Goal: Entertainment & Leisure: Consume media (video, audio)

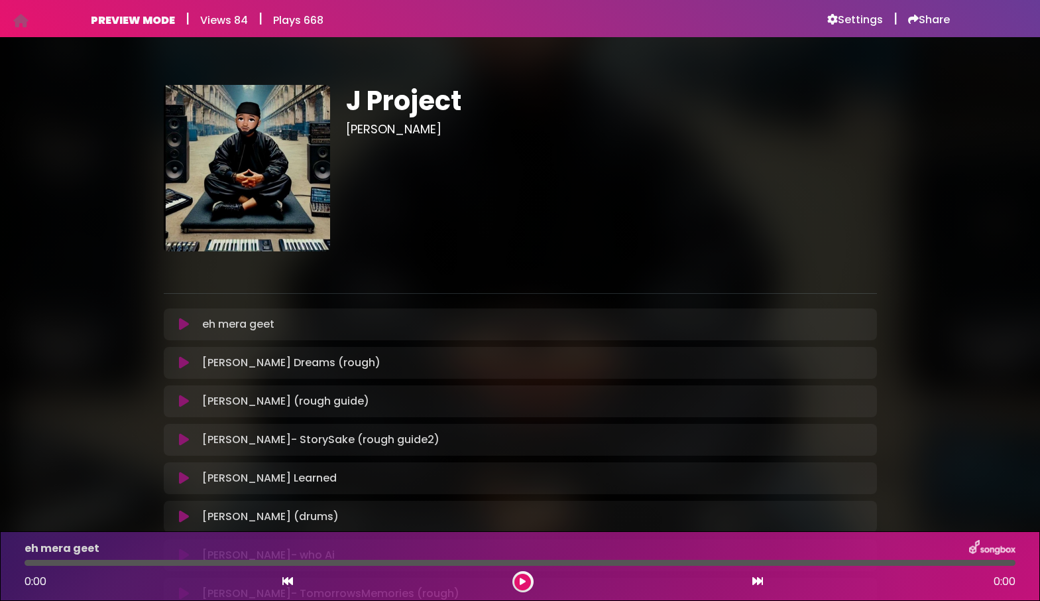
click at [187, 324] on icon at bounding box center [184, 324] width 10 height 13
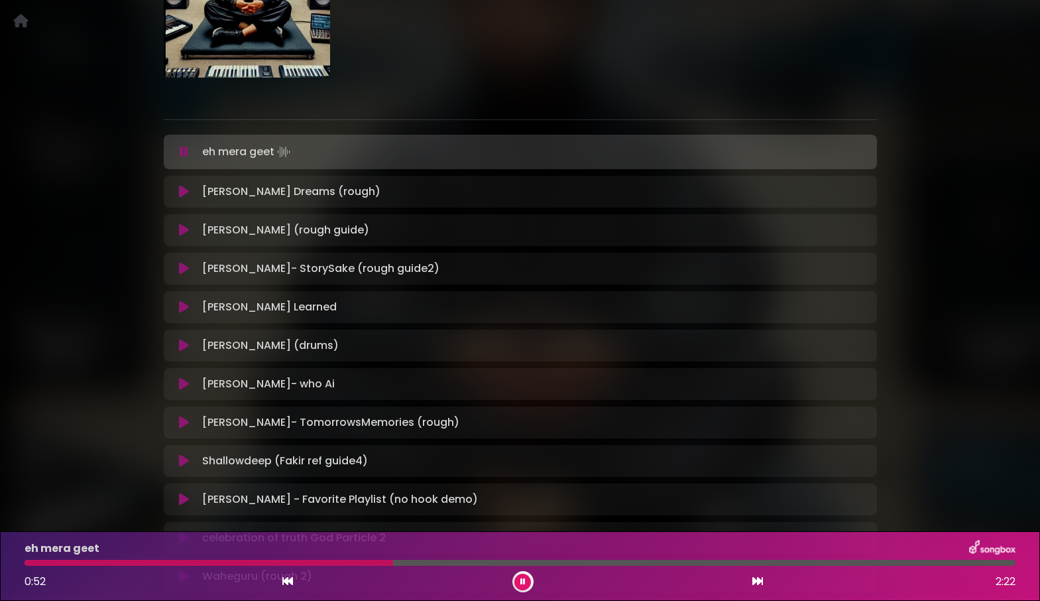
scroll to position [188, 0]
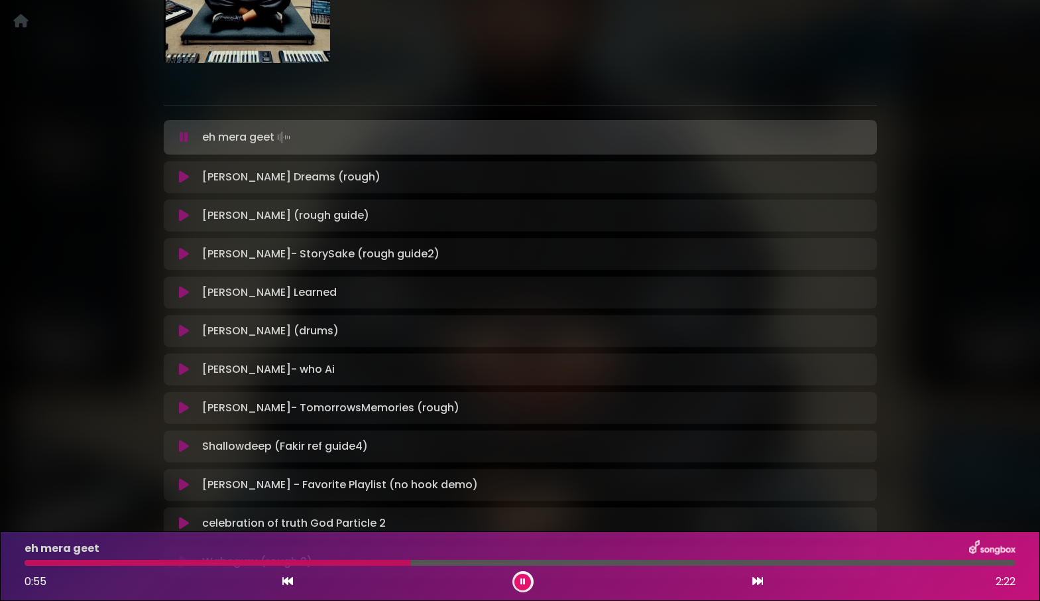
click at [181, 258] on icon at bounding box center [184, 253] width 10 height 13
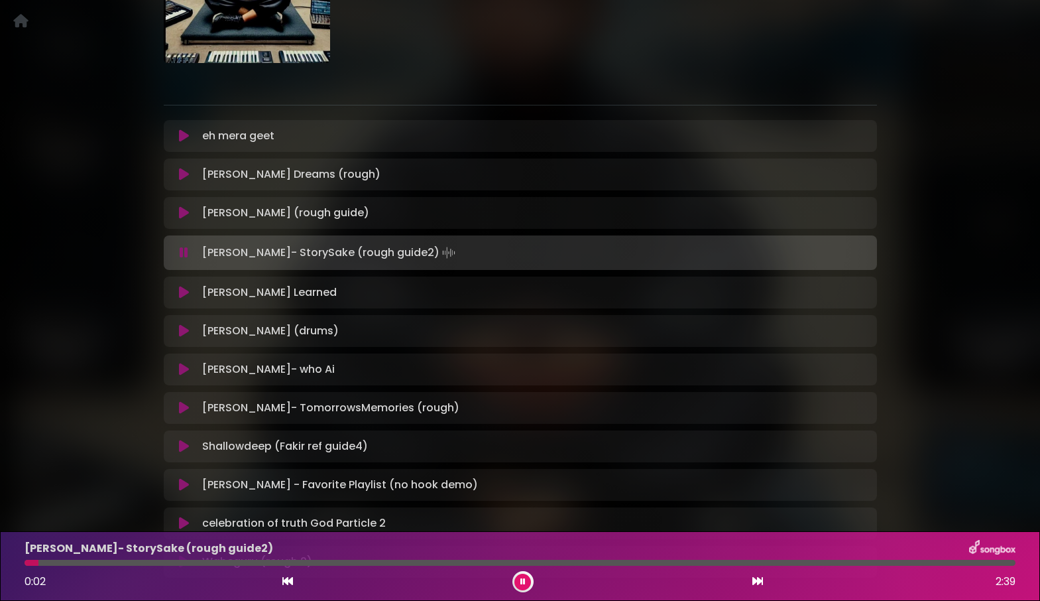
click at [141, 561] on div at bounding box center [520, 563] width 991 height 6
click at [182, 253] on icon at bounding box center [184, 252] width 9 height 13
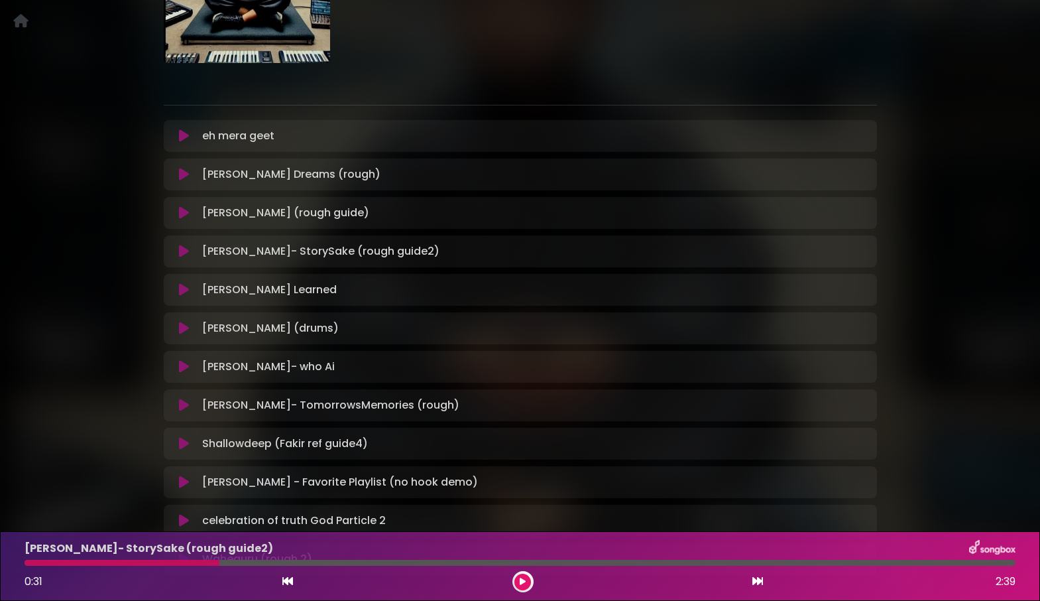
click at [185, 294] on icon at bounding box center [184, 289] width 10 height 13
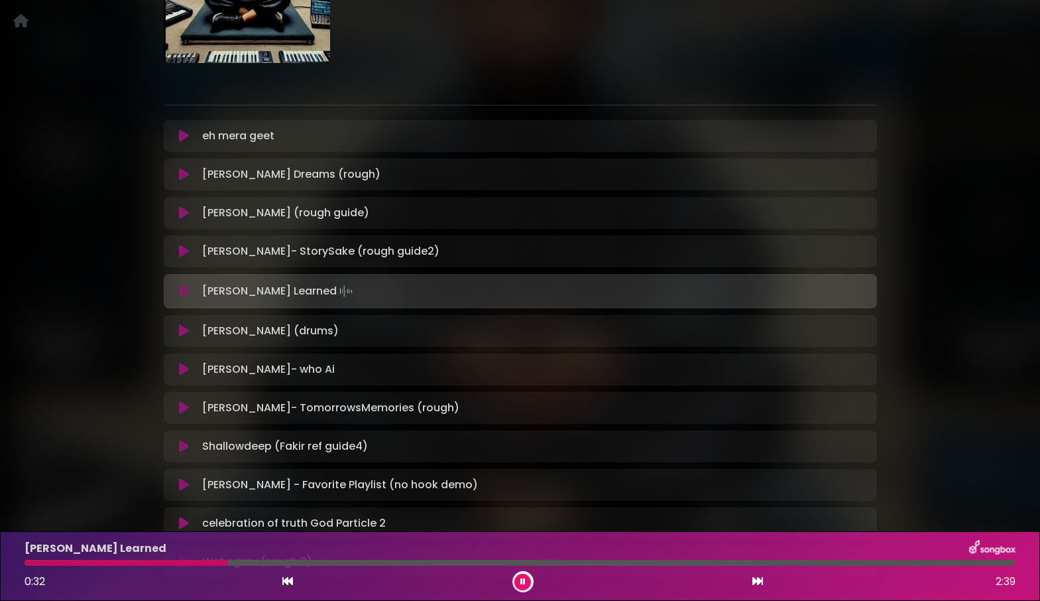
click at [185, 294] on icon at bounding box center [184, 290] width 9 height 13
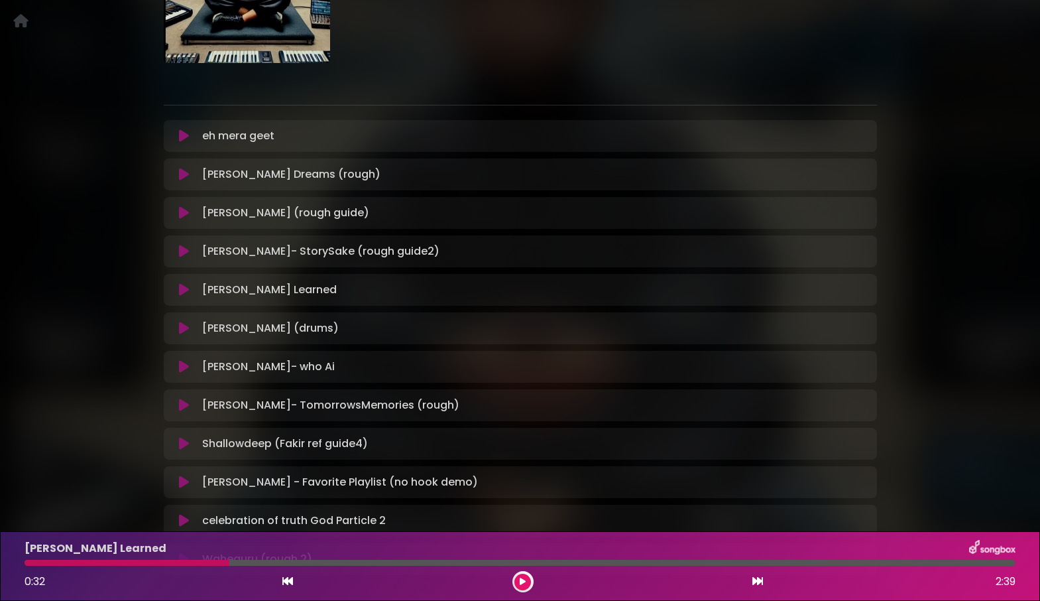
click at [182, 327] on icon at bounding box center [184, 328] width 10 height 13
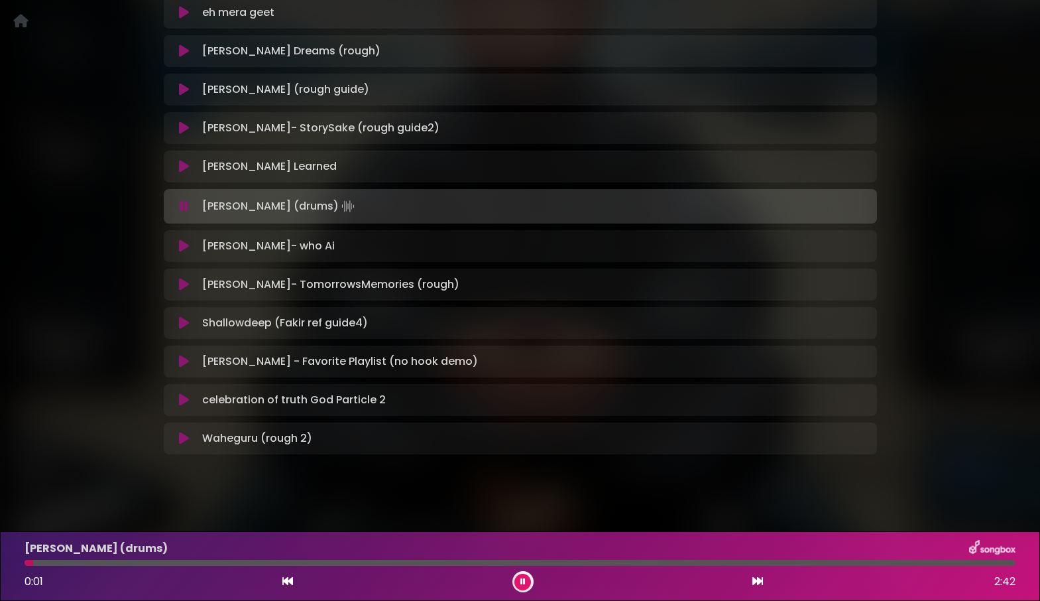
scroll to position [316, 0]
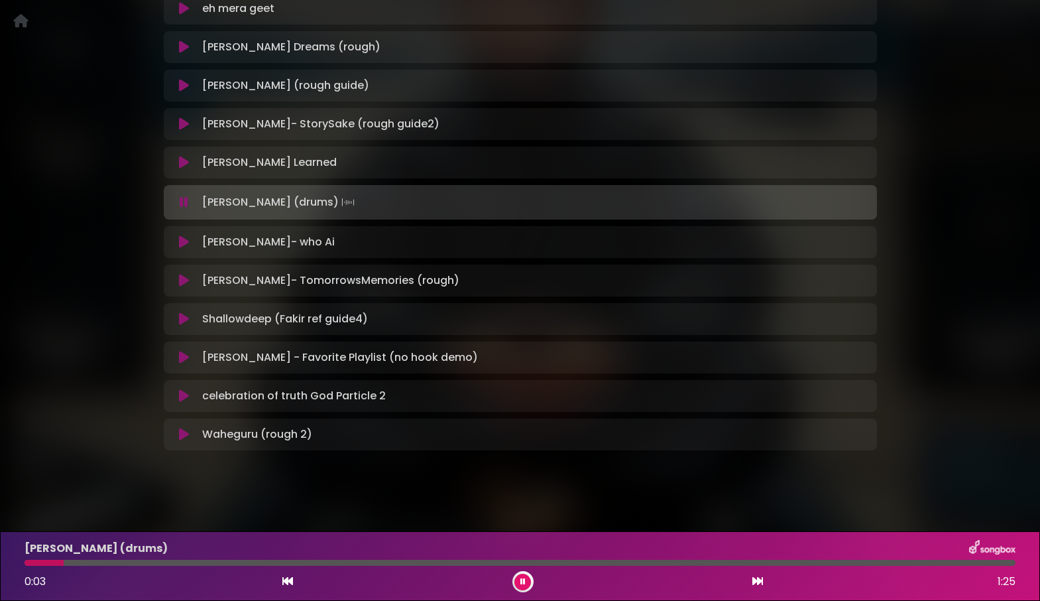
click at [185, 202] on icon at bounding box center [184, 202] width 9 height 13
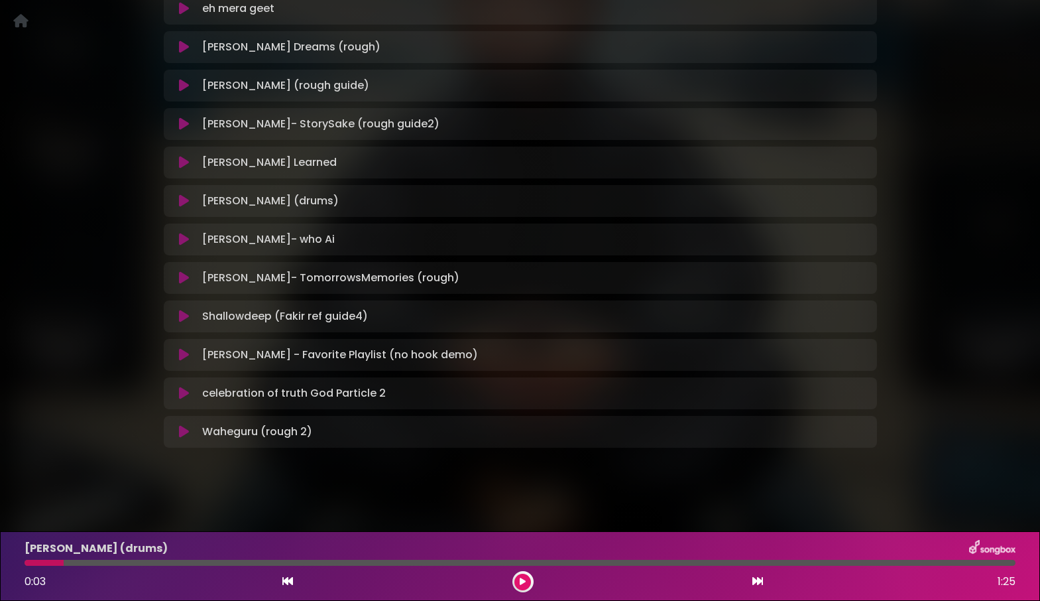
click at [185, 202] on icon at bounding box center [184, 200] width 10 height 13
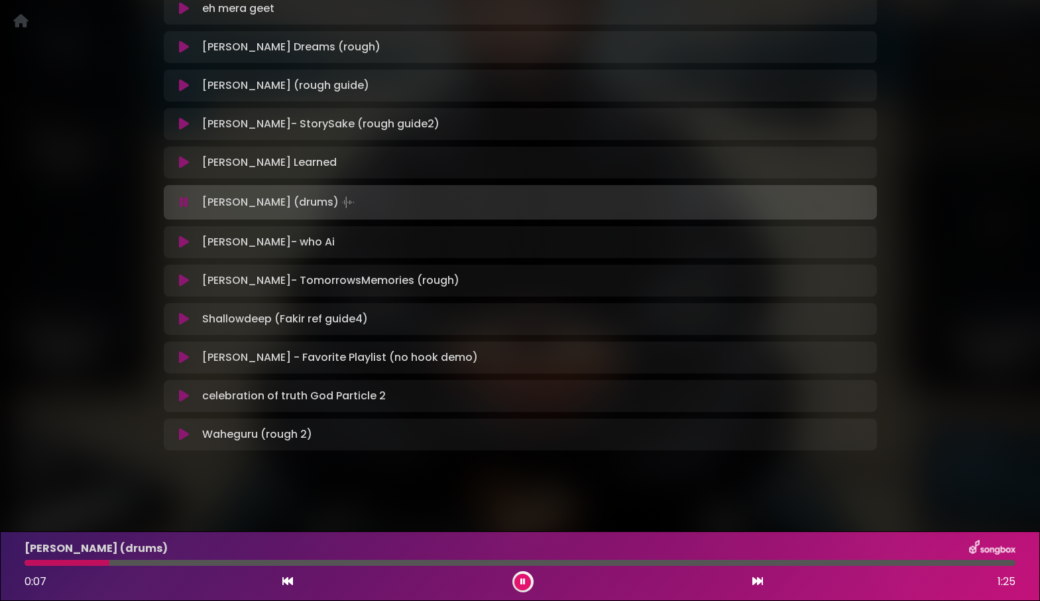
click at [180, 241] on icon at bounding box center [184, 241] width 10 height 13
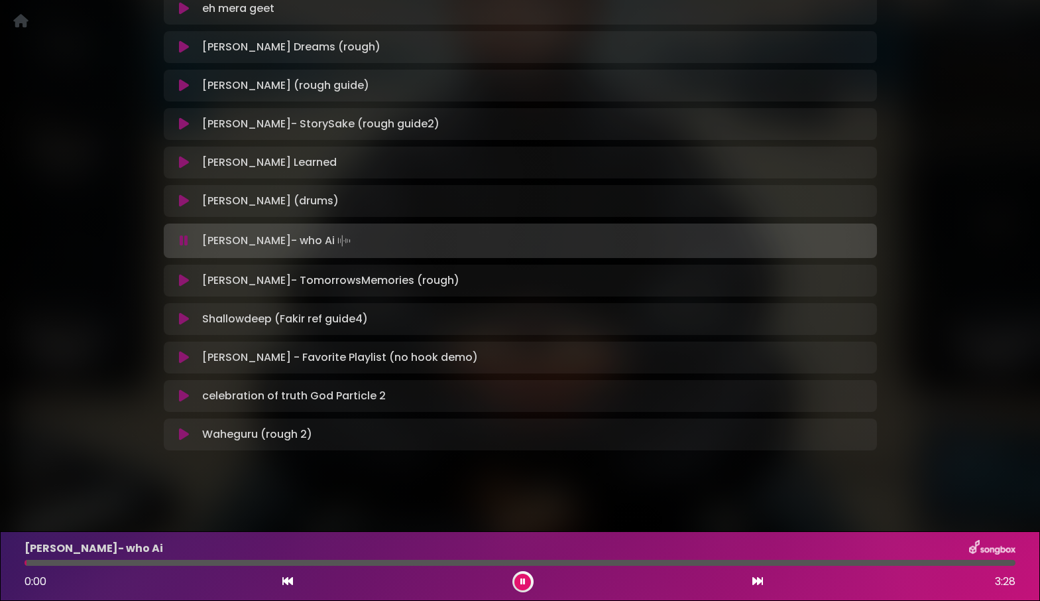
click at [180, 241] on button at bounding box center [185, 240] width 26 height 13
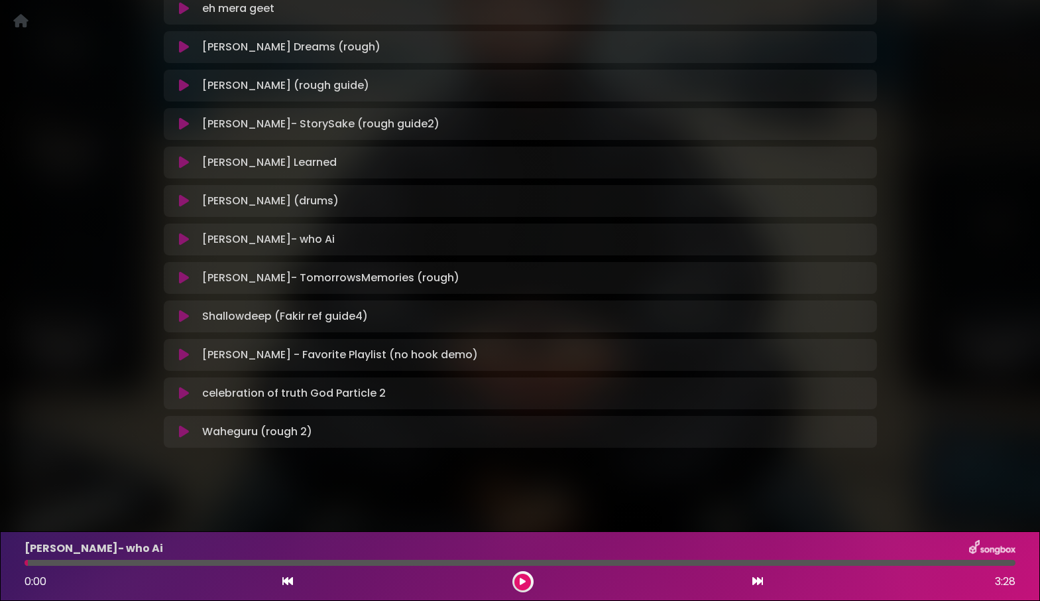
click at [184, 200] on icon at bounding box center [184, 200] width 10 height 13
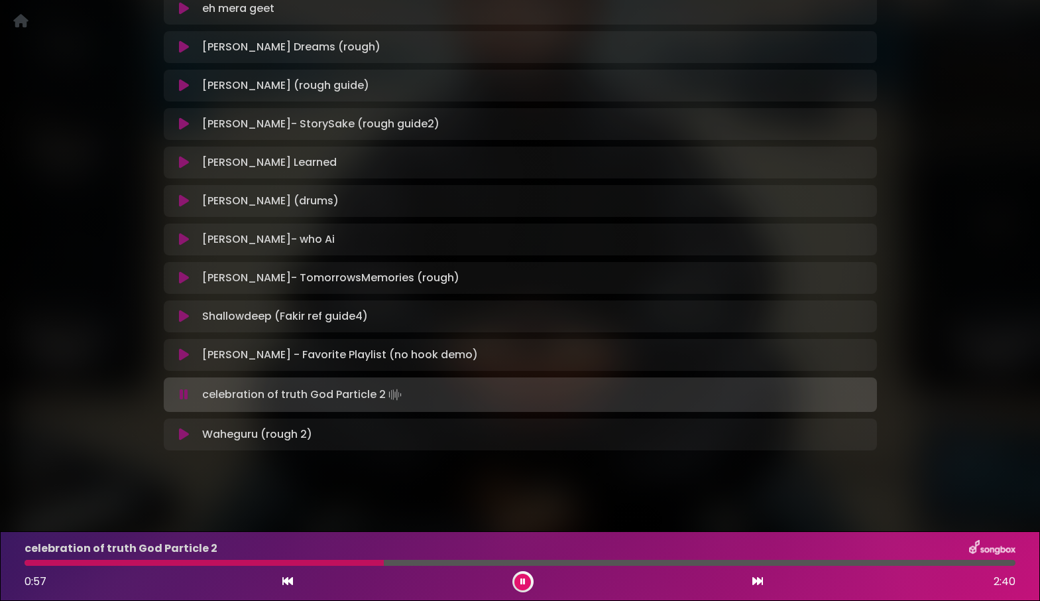
click at [181, 279] on icon at bounding box center [184, 277] width 10 height 13
click at [296, 561] on div at bounding box center [317, 563] width 585 height 6
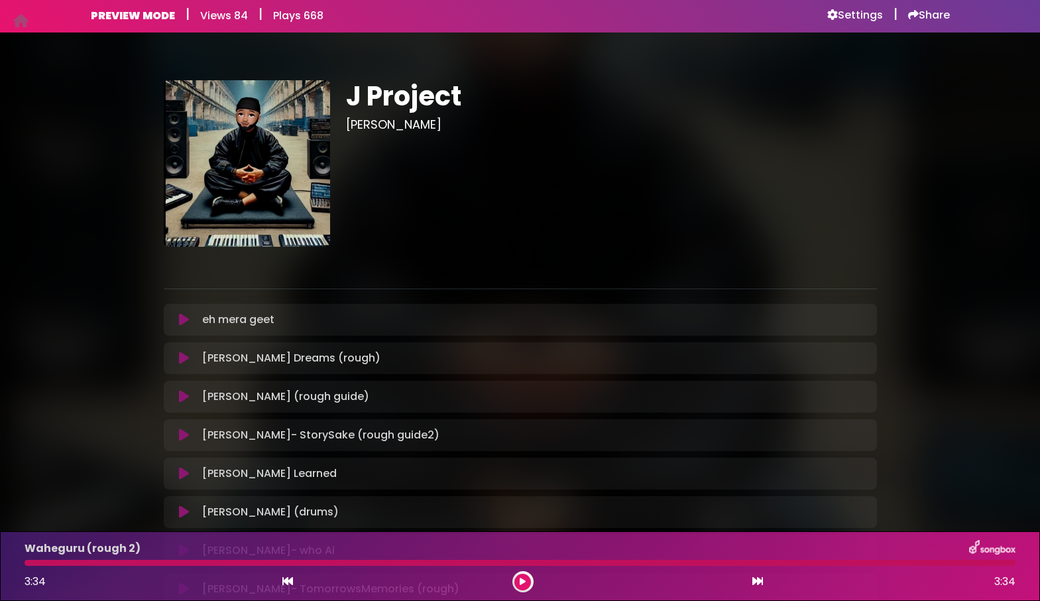
scroll to position [0, 0]
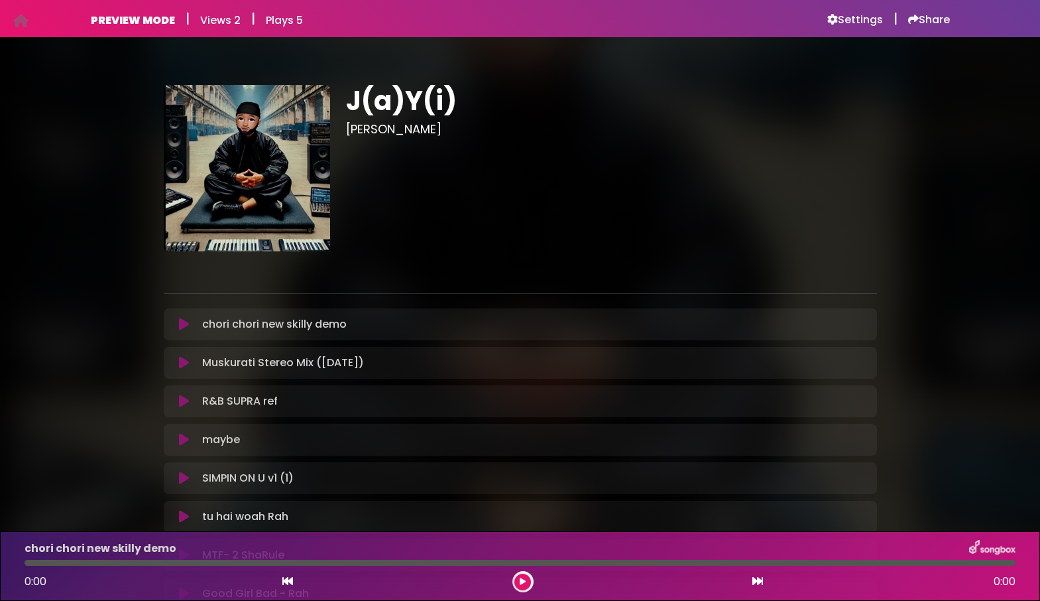
click at [184, 321] on icon at bounding box center [184, 324] width 10 height 13
